Goal: Contribute content: Add original content to the website for others to see

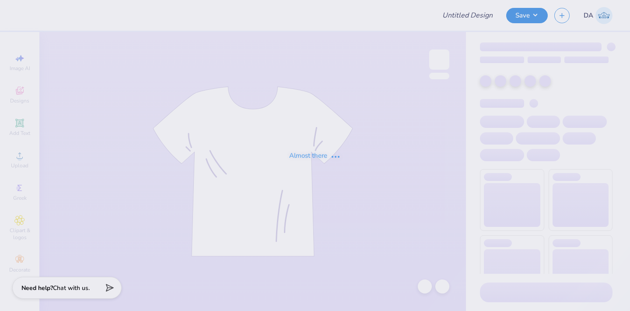
type input "HAT"
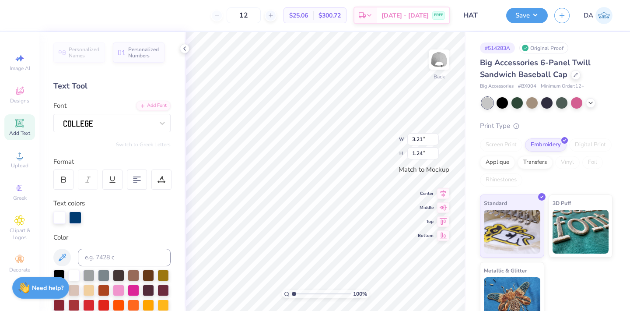
paste textarea
type textarea "AE"
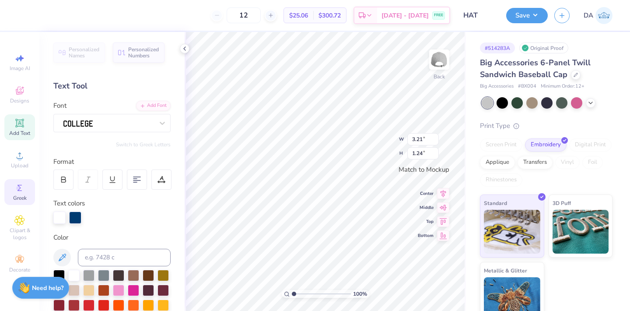
click at [18, 187] on circle at bounding box center [18, 187] width 5 height 5
type input "1.84"
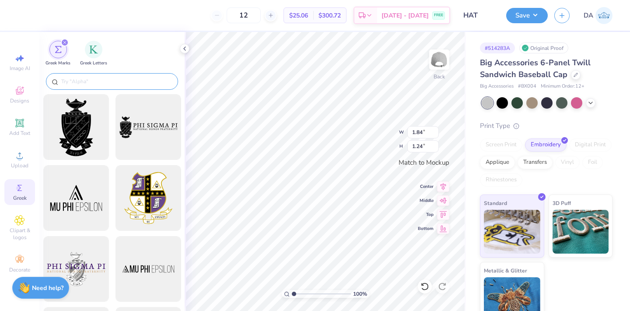
click at [119, 79] on input "text" at bounding box center [116, 81] width 112 height 9
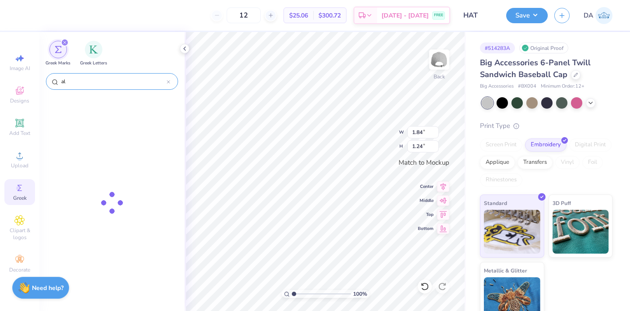
type input "a"
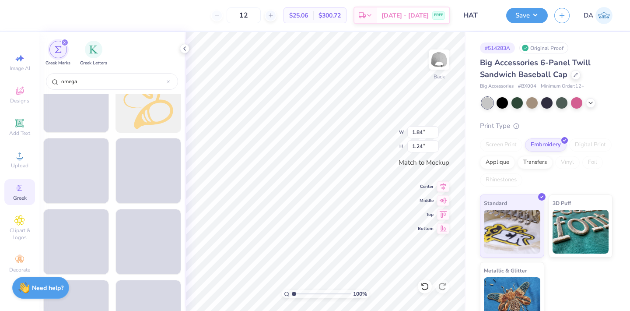
scroll to position [459, 0]
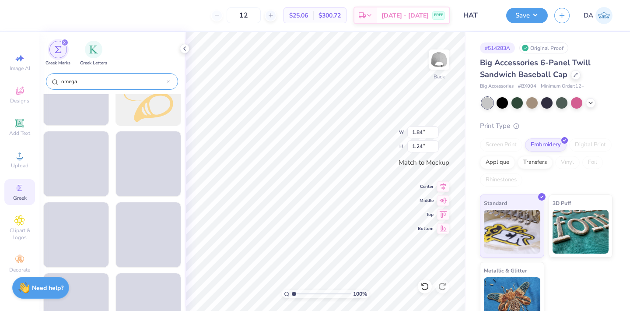
click at [71, 83] on input "omega" at bounding box center [113, 81] width 106 height 9
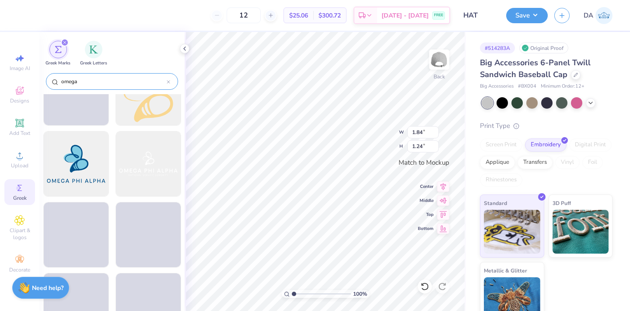
click at [71, 83] on input "omega" at bounding box center [113, 81] width 106 height 9
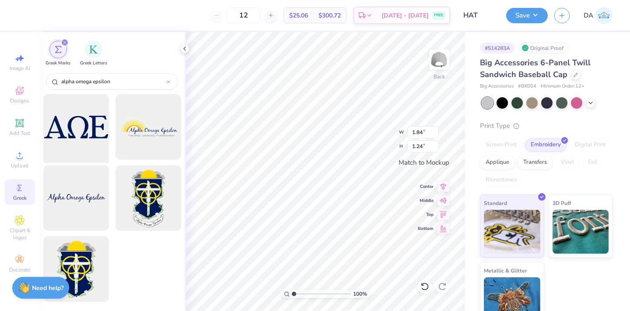
type input "alpha omega epsilon"
drag, startPoint x: 67, startPoint y: 126, endPoint x: 91, endPoint y: 133, distance: 24.9
click at [91, 133] on div at bounding box center [76, 127] width 72 height 72
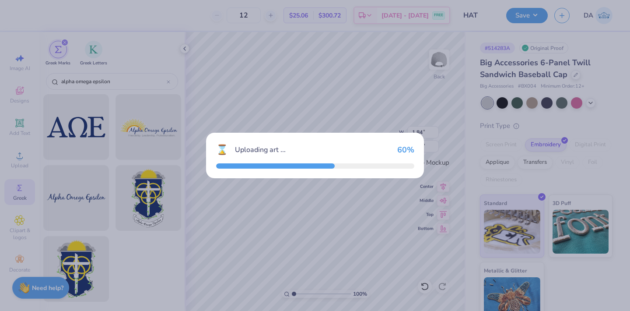
type input "4.98"
type input "1.76"
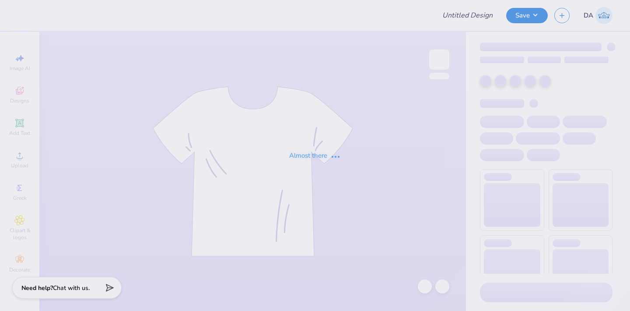
type input "HOCO draft"
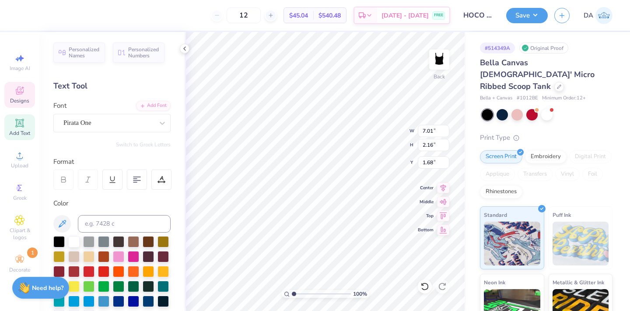
scroll to position [0, 1]
type textarea "ZTA x Sig"
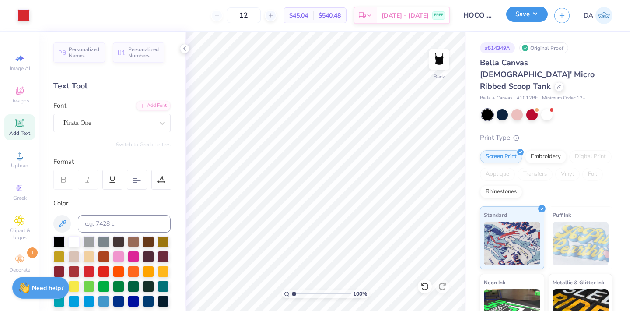
click at [525, 11] on button "Save" at bounding box center [527, 14] width 42 height 15
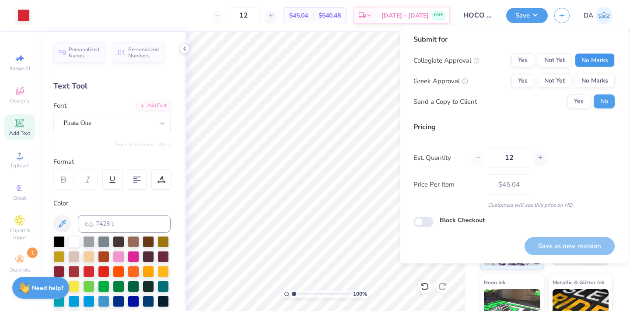
click at [605, 63] on button "No Marks" at bounding box center [595, 60] width 40 height 14
click at [522, 87] on button "Yes" at bounding box center [522, 81] width 23 height 14
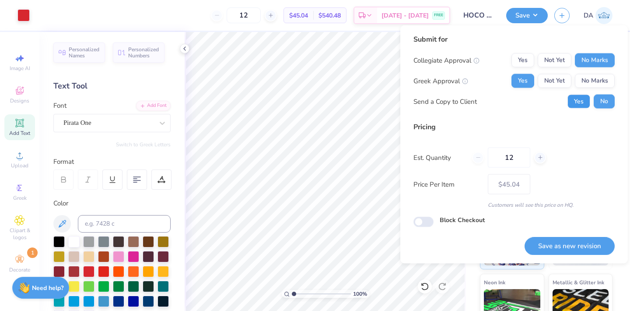
click at [574, 100] on button "Yes" at bounding box center [578, 101] width 23 height 14
click at [556, 242] on button "Save as new revision" at bounding box center [570, 246] width 90 height 18
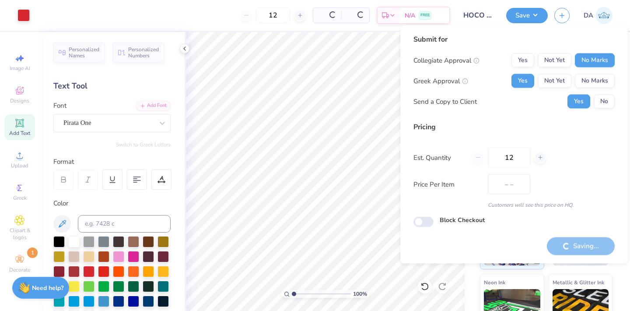
type input "$45.04"
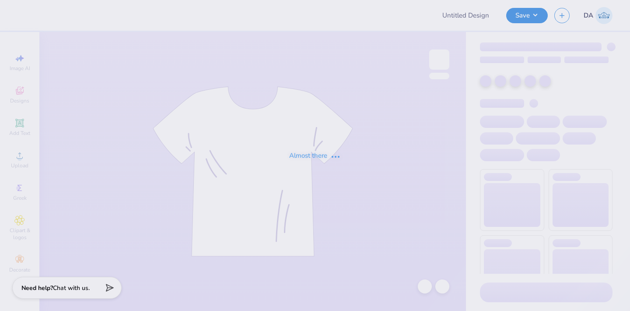
type input "KKG Foldover Shorts"
type input "[PERSON_NAME] Dance Club Ballet"
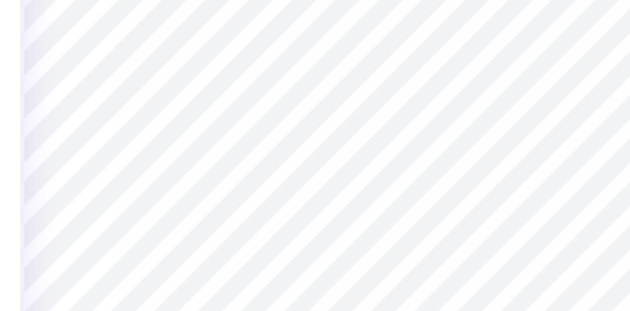
type input "6.61"
type input "3.63"
type input "4.65"
type input "2.71"
type input "0.32"
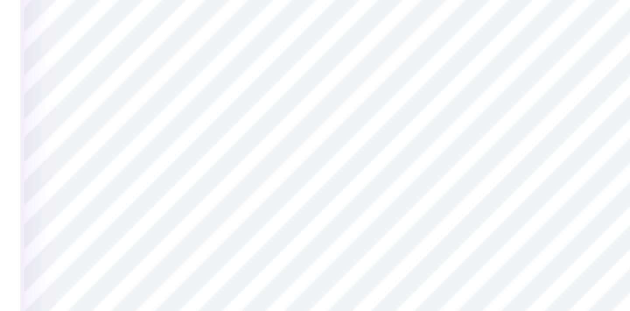
type input "0.27"
type input "6.61"
